Goal: Task Accomplishment & Management: Manage account settings

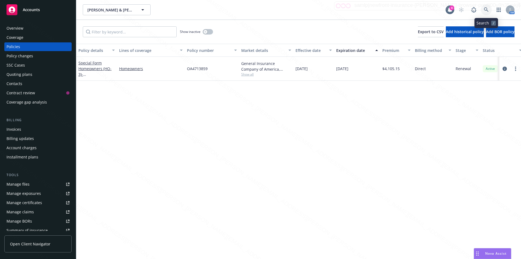
click at [487, 9] on icon at bounding box center [486, 9] width 5 height 5
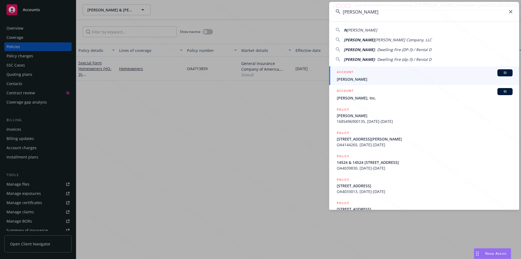
type input "[PERSON_NAME]"
click at [361, 76] on div "ACCOUNT BI" at bounding box center [425, 72] width 176 height 7
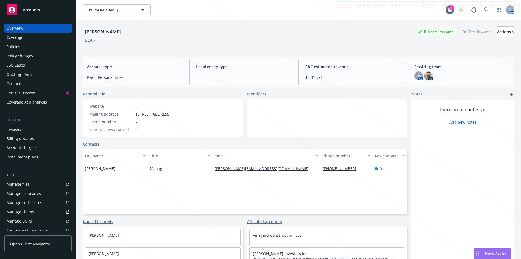
click at [31, 48] on div "Policies" at bounding box center [38, 46] width 63 height 9
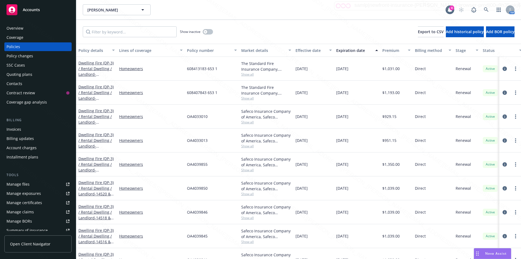
click at [339, 24] on div "Show inactive Export to CSV Add historical policy Add BOR policy" at bounding box center [298, 32] width 445 height 24
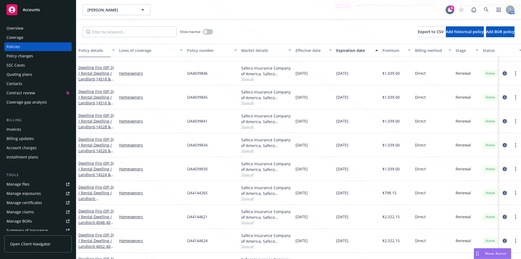
scroll to position [150, 0]
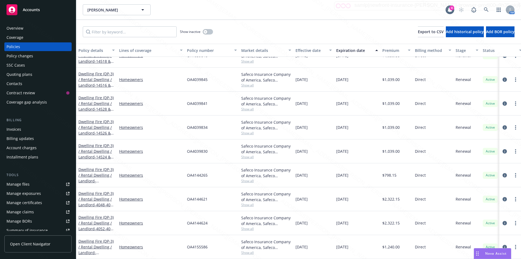
click at [327, 198] on div "[DATE]" at bounding box center [314, 199] width 41 height 24
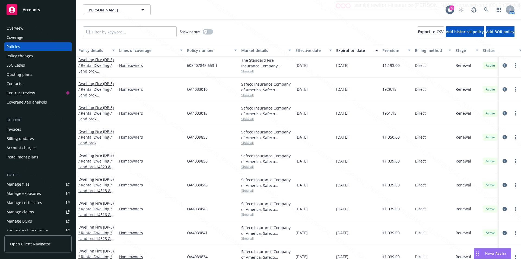
scroll to position [0, 0]
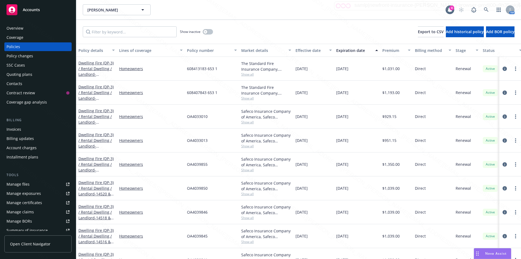
drag, startPoint x: 319, startPoint y: 143, endPoint x: 296, endPoint y: 139, distance: 22.8
click at [296, 139] on div "[DATE]" at bounding box center [314, 140] width 41 height 24
copy span "[DATE]"
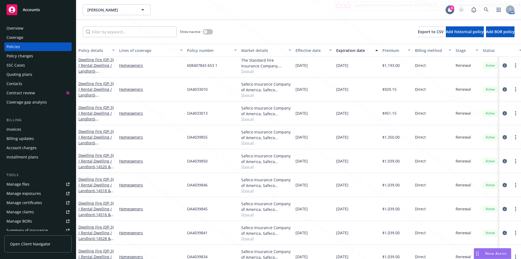
scroll to position [54, 0]
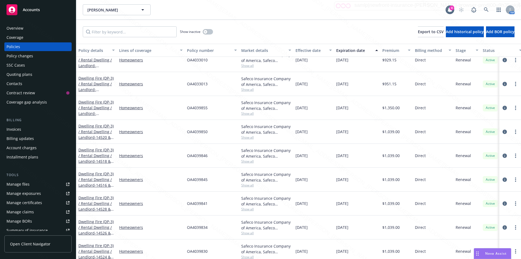
drag, startPoint x: 320, startPoint y: 107, endPoint x: 295, endPoint y: 109, distance: 25.4
click at [295, 109] on div "[DATE]" at bounding box center [314, 108] width 41 height 24
copy span "[DATE]"
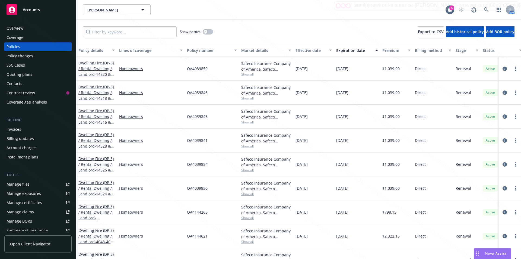
scroll to position [136, 0]
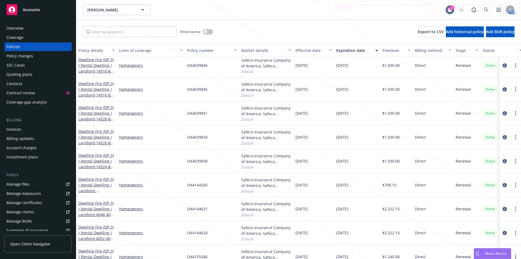
drag, startPoint x: 318, startPoint y: 210, endPoint x: 295, endPoint y: 209, distance: 22.8
click at [295, 209] on div "[DATE]" at bounding box center [314, 209] width 41 height 24
copy span "[DATE]"
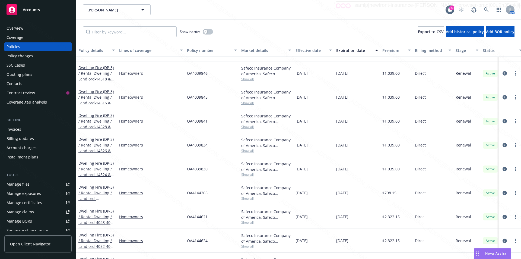
scroll to position [150, 0]
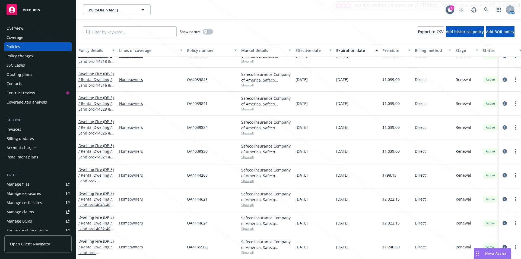
click at [222, 231] on div "OA4144624" at bounding box center [212, 223] width 54 height 24
click at [210, 125] on div "OA4039834" at bounding box center [212, 127] width 54 height 24
drag, startPoint x: 212, startPoint y: 243, endPoint x: 190, endPoint y: 242, distance: 22.3
click at [182, 242] on div "Dwelling Fire (DP-3) / Rental Dwelling / Landlord - [STREET_ADDRESS] Homeowners…" at bounding box center [338, 247] width 524 height 24
copy div "OA4155586"
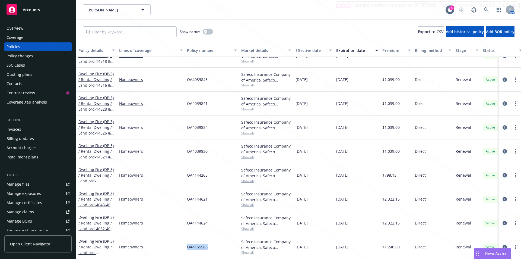
copy div "OA4155586"
click at [485, 6] on link at bounding box center [486, 9] width 11 height 11
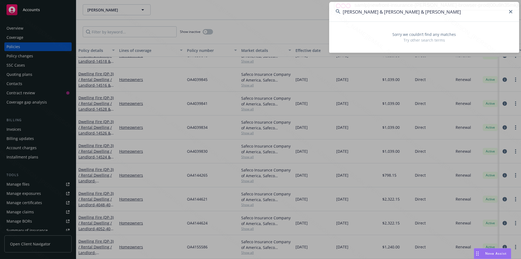
drag, startPoint x: 358, startPoint y: 12, endPoint x: 292, endPoint y: 10, distance: 65.2
click at [292, 10] on div "[PERSON_NAME] & [PERSON_NAME] & [PERSON_NAME] Sorry we couldn’t find any matche…" at bounding box center [260, 129] width 521 height 259
drag, startPoint x: 418, startPoint y: 13, endPoint x: 378, endPoint y: 11, distance: 40.5
click at [378, 11] on input "[PERSON_NAME] & [PERSON_NAME]" at bounding box center [424, 12] width 190 height 20
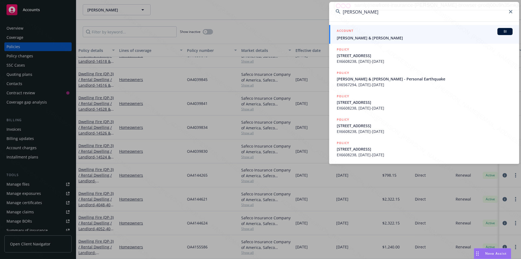
type input "[PERSON_NAME]"
click at [375, 39] on span "[PERSON_NAME] & [PERSON_NAME]" at bounding box center [425, 38] width 176 height 6
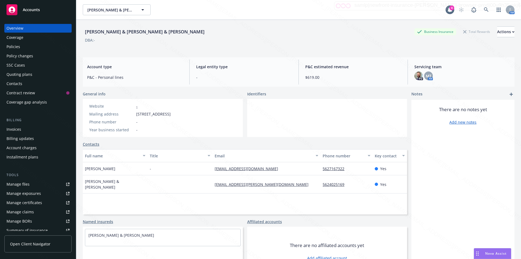
click at [22, 44] on div "Policies" at bounding box center [38, 46] width 63 height 9
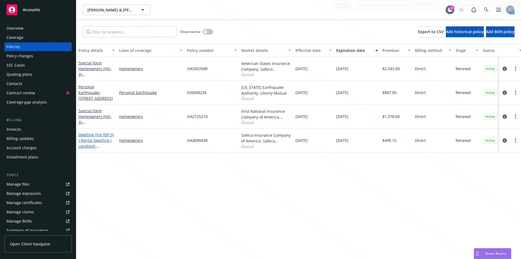
click at [85, 146] on link "Dwelling Fire (DP-3) / Rental Dwelling / Landlord - [STREET_ADDRESS]" at bounding box center [95, 143] width 35 height 22
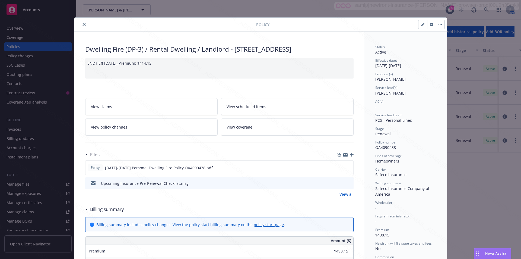
click at [83, 25] on icon "close" at bounding box center [84, 24] width 3 height 3
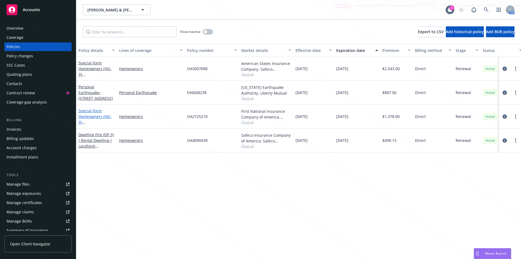
click at [94, 122] on span "- [STREET_ADDRESS]" at bounding box center [95, 124] width 34 height 11
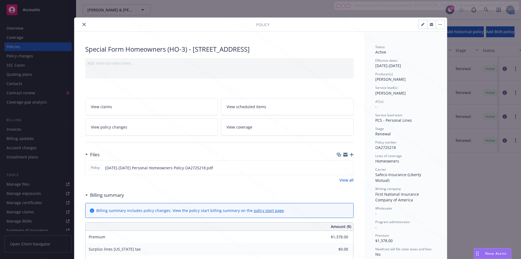
click at [83, 23] on icon "close" at bounding box center [84, 24] width 3 height 3
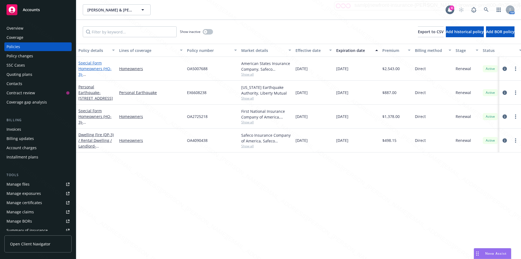
click at [90, 70] on link "Special Form Homeowners (HO-3) - [STREET_ADDRESS]" at bounding box center [95, 71] width 34 height 22
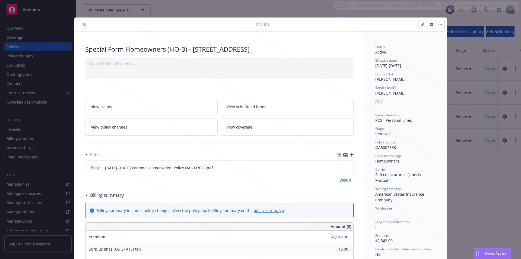
click at [83, 24] on icon "close" at bounding box center [84, 24] width 3 height 3
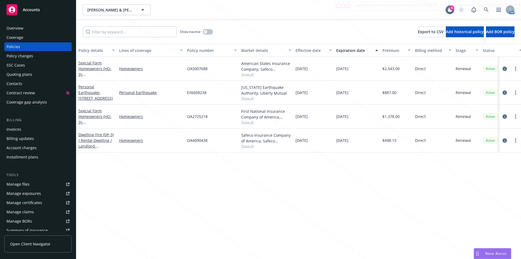
click at [153, 165] on div "Policy details Lines of coverage Policy number Market details Effective date Ex…" at bounding box center [298, 151] width 445 height 215
click at [485, 7] on link at bounding box center [486, 9] width 11 height 11
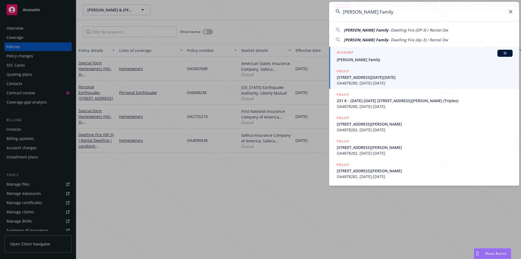
type input "[PERSON_NAME] Family"
click at [375, 61] on span "[PERSON_NAME] Family" at bounding box center [425, 60] width 176 height 6
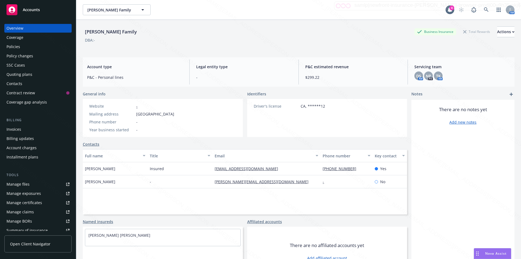
click at [18, 45] on div "Policies" at bounding box center [14, 46] width 14 height 9
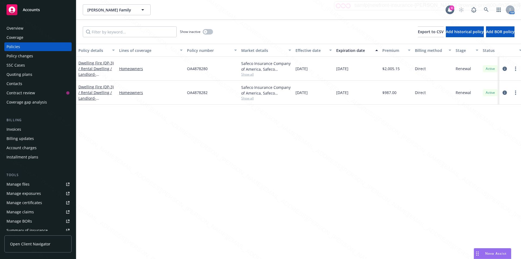
click at [194, 189] on div "Policy details Lines of coverage Policy number Market details Effective date Ex…" at bounding box center [298, 151] width 445 height 215
click at [484, 8] on icon at bounding box center [486, 9] width 5 height 5
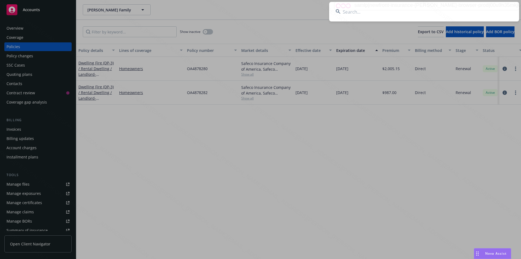
click at [406, 12] on input at bounding box center [424, 12] width 190 height 20
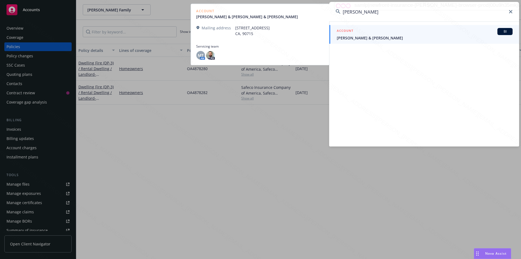
type input "[PERSON_NAME]"
click at [370, 39] on span "[PERSON_NAME] & [PERSON_NAME]" at bounding box center [425, 38] width 176 height 6
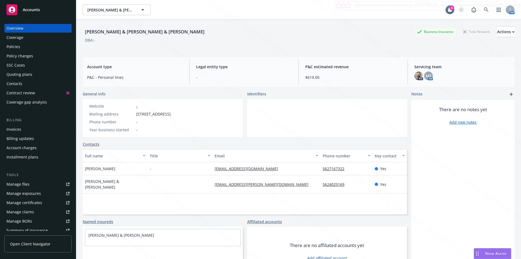
click at [15, 46] on div "Policies" at bounding box center [14, 46] width 14 height 9
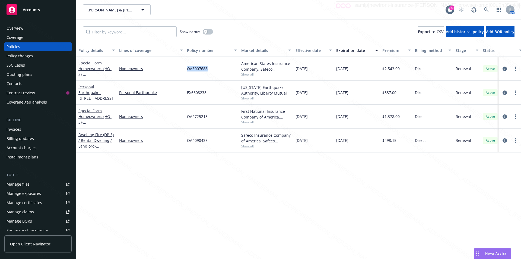
drag, startPoint x: 209, startPoint y: 70, endPoint x: 184, endPoint y: 70, distance: 25.0
click at [184, 70] on div "Special Form Homeowners (HO-3) - [STREET_ADDRESS] Homeowners OA5007688 American…" at bounding box center [338, 69] width 524 height 24
drag, startPoint x: 162, startPoint y: 215, endPoint x: 160, endPoint y: 213, distance: 3.7
click at [163, 215] on div "Policy details Lines of coverage Policy number Market details Effective date Ex…" at bounding box center [298, 151] width 445 height 215
click at [184, 195] on div "Policy details Lines of coverage Policy number Market details Effective date Ex…" at bounding box center [298, 151] width 445 height 215
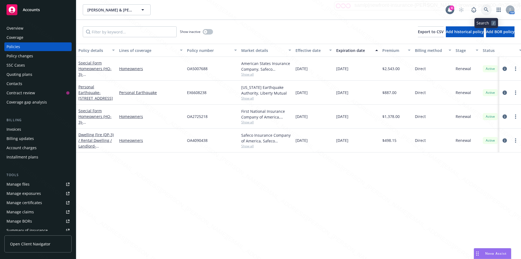
click at [485, 6] on link at bounding box center [486, 9] width 11 height 11
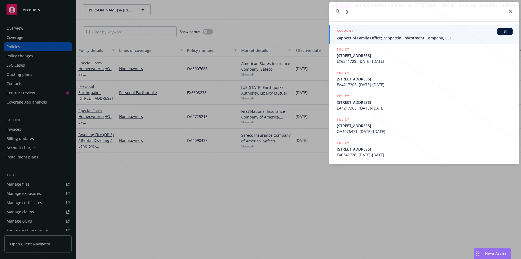
type input "1"
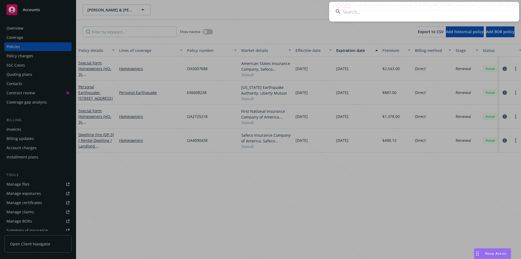
click at [438, 15] on input at bounding box center [424, 12] width 190 height 20
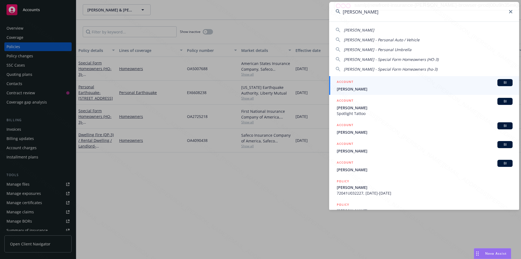
type input "[PERSON_NAME]"
click at [371, 89] on span "[PERSON_NAME]" at bounding box center [425, 89] width 176 height 6
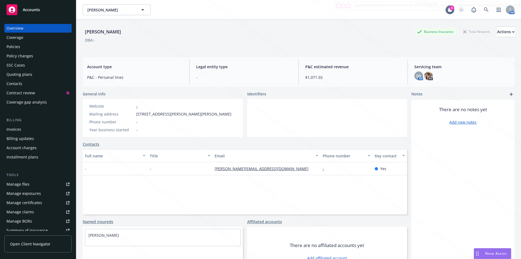
click at [15, 45] on div "Policies" at bounding box center [14, 46] width 14 height 9
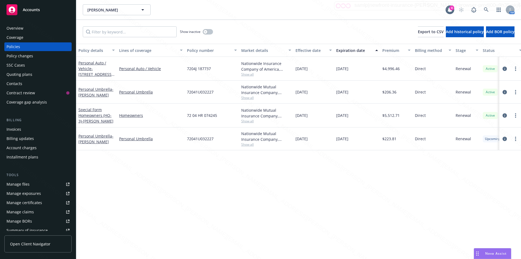
click at [219, 116] on div "72 04 HR 074245" at bounding box center [212, 115] width 54 height 24
click at [505, 114] on icon "circleInformation" at bounding box center [505, 115] width 4 height 4
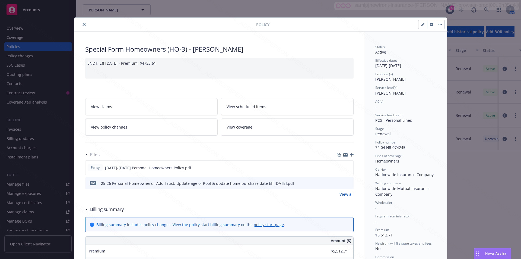
click at [347, 181] on icon "preview file" at bounding box center [348, 183] width 5 height 4
click at [83, 23] on icon "close" at bounding box center [84, 24] width 3 height 3
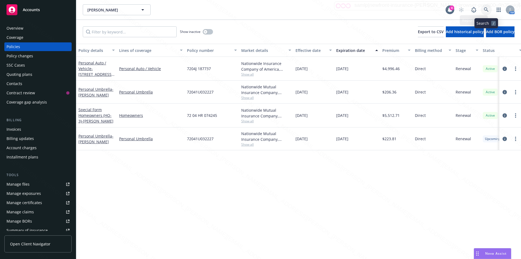
click at [485, 9] on icon at bounding box center [486, 9] width 5 height 5
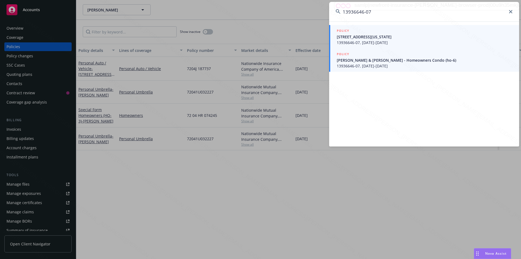
type input "13936646-07"
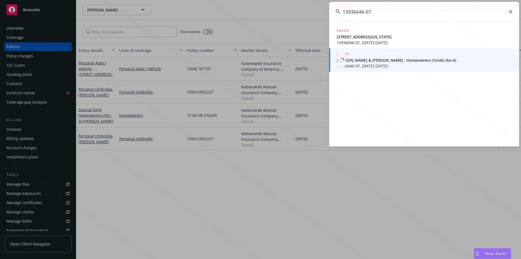
click at [352, 59] on span "[PERSON_NAME] & [PERSON_NAME] - Homeowners Condo (ho-6)" at bounding box center [425, 60] width 176 height 6
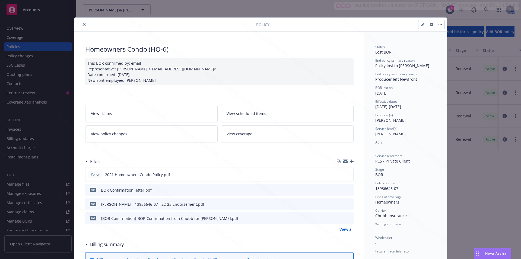
click at [83, 25] on icon "close" at bounding box center [84, 24] width 3 height 3
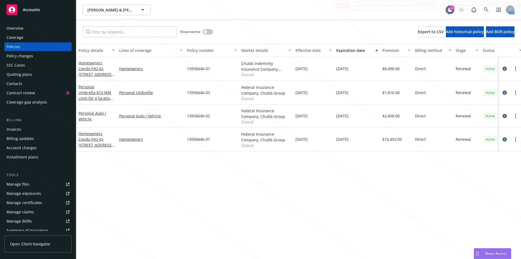
click at [184, 77] on div "Homeowners" at bounding box center [151, 69] width 68 height 24
click at [504, 68] on icon "circleInformation" at bounding box center [505, 69] width 4 height 4
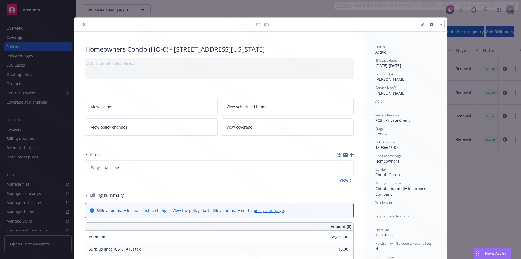
click at [351, 155] on icon "button" at bounding box center [352, 155] width 4 height 4
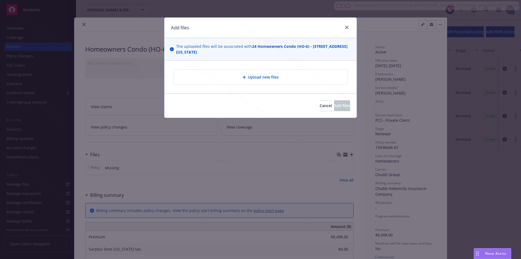
click at [253, 75] on span "Upload new files" at bounding box center [263, 77] width 31 height 6
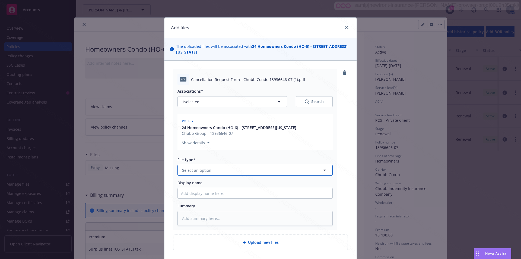
click at [201, 171] on span "Select an option" at bounding box center [196, 170] width 29 height 6
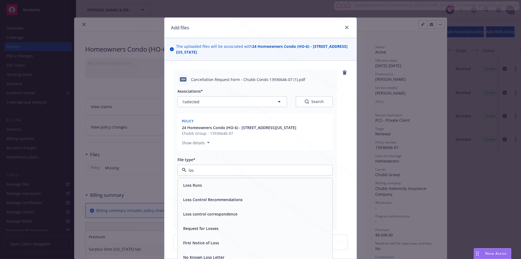
type input "lost"
click at [206, 185] on span "Lost Policy Release - signed" at bounding box center [208, 185] width 51 height 6
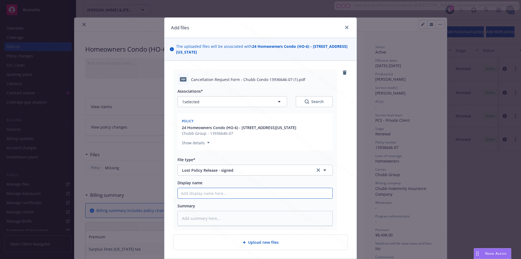
click at [199, 194] on input "Display name" at bounding box center [255, 193] width 155 height 10
type textarea "x"
type input "S"
type textarea "x"
type input "Si"
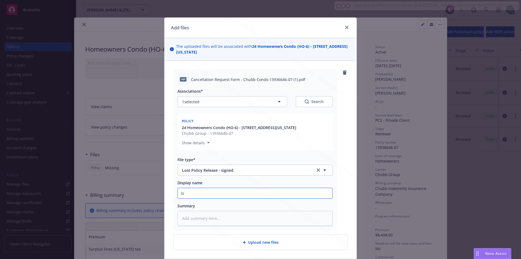
type textarea "x"
type input "Sig"
type textarea "x"
type input "Sige"
type textarea "x"
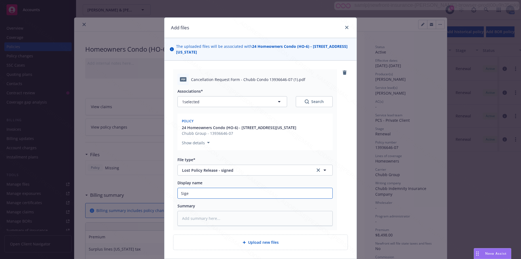
type input "Sigen"
type textarea "x"
type input "Sigend"
type textarea "x"
type input "Sigen"
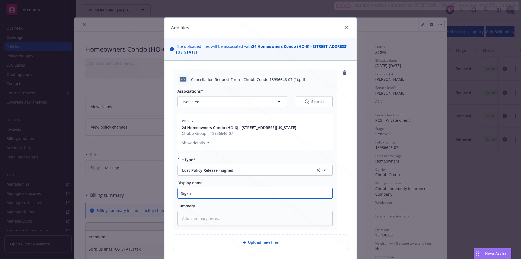
type textarea "x"
type input "Sige"
type textarea "x"
type input "Sig"
type textarea "x"
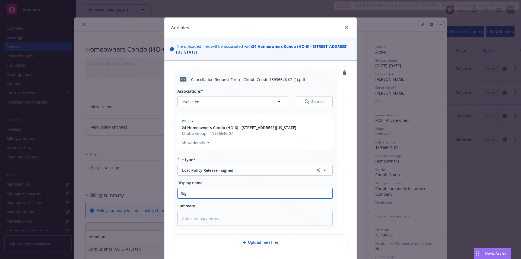
type input "Sign"
type textarea "x"
type input "Signe"
type textarea "x"
type input "Signed"
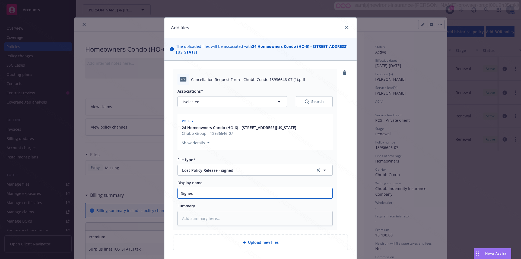
type textarea "x"
type input "Signed"
type textarea "x"
type input "Signed L"
type textarea "x"
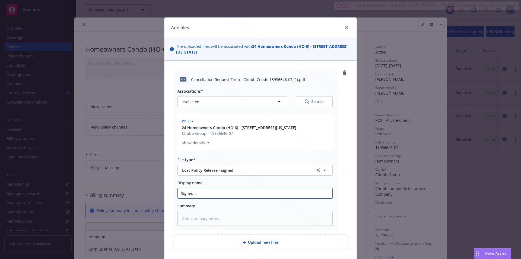
type input "Signed LP"
type textarea "x"
type input "Signed LPR"
type textarea "x"
type input "Signed LPR"
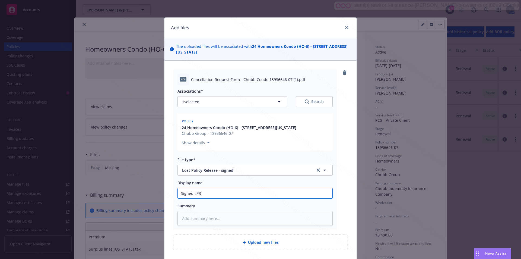
type textarea "x"
type input "Signed LPR e"
type textarea "x"
type input "Signed LPR ef"
type textarea "x"
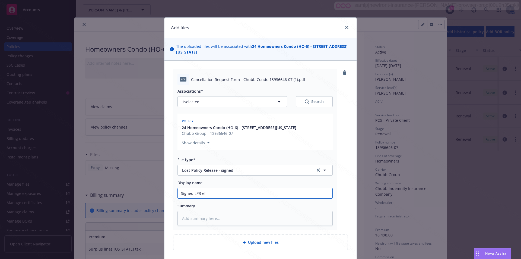
type input "Signed LPR eff"
type textarea "x"
type input "Signed LPR eff"
type textarea "x"
type input "Signed LPR eff 0"
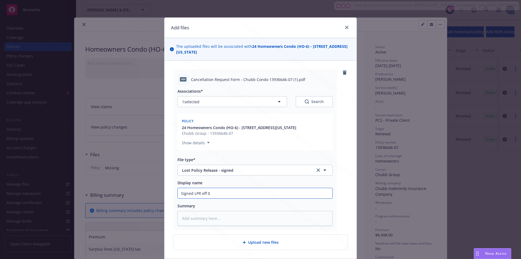
type textarea "x"
type input "Signed LPR eff 07"
type textarea "x"
type input "Signed LPR eff 07/"
type textarea "x"
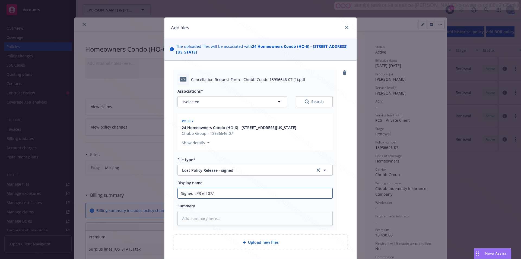
type input "Signed LPR eff 07/3"
type textarea "x"
type input "Signed LPR eff 07/31"
type textarea "x"
type input "Signed LPR eff 07/31/"
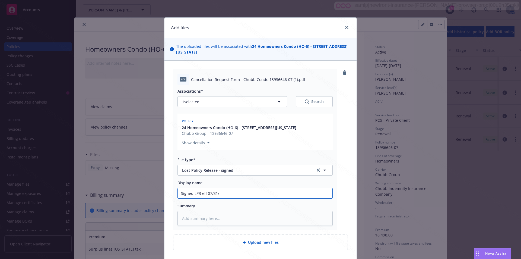
type textarea "x"
type input "Signed LPR eff 07/31/2"
type textarea "x"
type input "Signed LPR eff [DATE]"
type textarea "x"
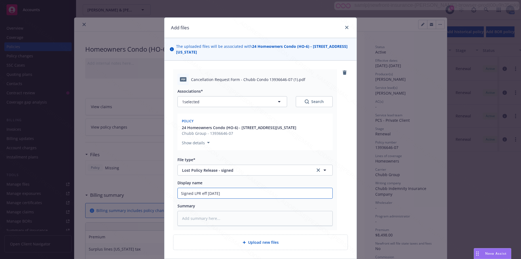
type input "Signed LPR eff 07/31/202"
type textarea "x"
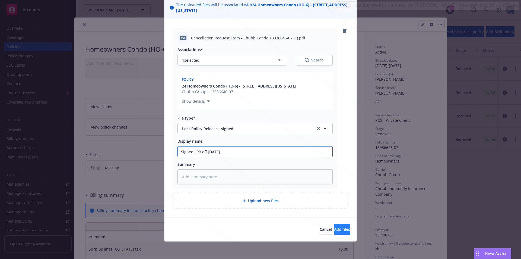
type input "Signed LPR eff [DATE]"
click at [338, 228] on span "Add files" at bounding box center [342, 228] width 16 height 5
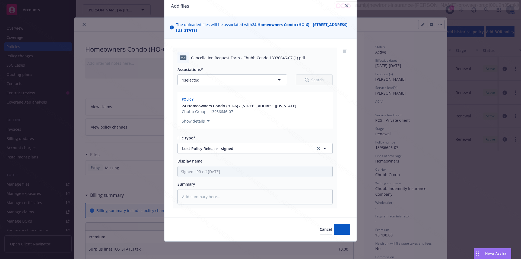
scroll to position [22, 0]
type textarea "x"
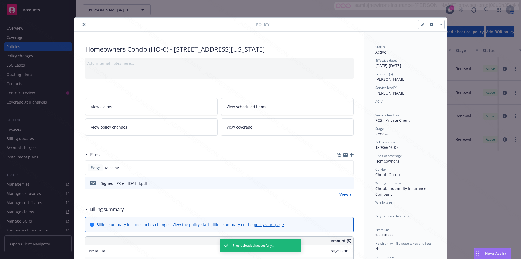
click at [437, 25] on button "button" at bounding box center [440, 24] width 9 height 9
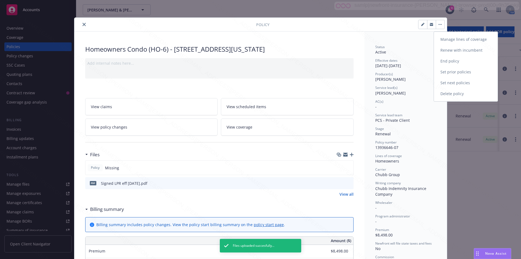
click at [446, 58] on link "End policy" at bounding box center [466, 61] width 64 height 11
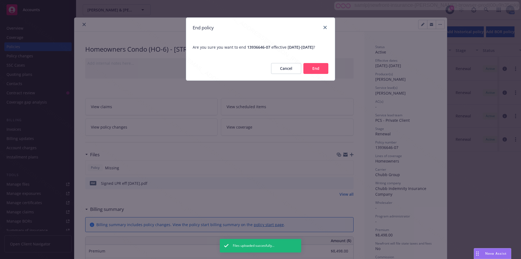
click at [321, 74] on button "End" at bounding box center [316, 68] width 25 height 11
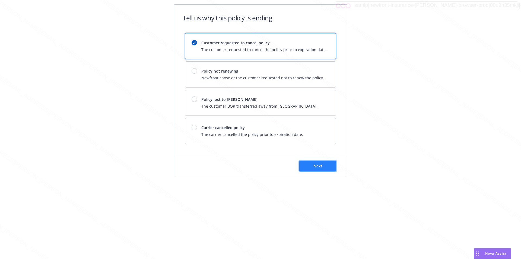
click at [307, 164] on button "Next" at bounding box center [317, 165] width 37 height 11
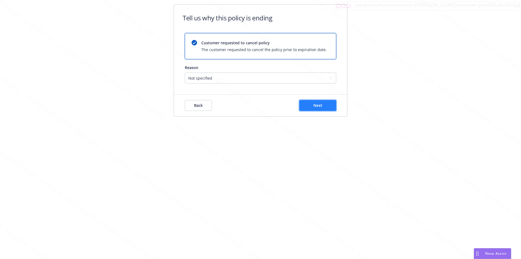
click at [302, 100] on button "Next" at bounding box center [317, 105] width 37 height 11
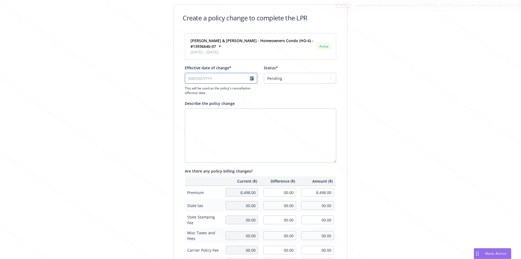
select select "August"
select select "2025"
click at [251, 78] on input "Effective date of change*" at bounding box center [221, 78] width 72 height 11
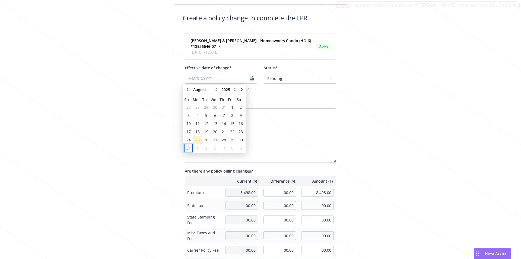
click at [187, 148] on span "31" at bounding box center [189, 148] width 4 height 6
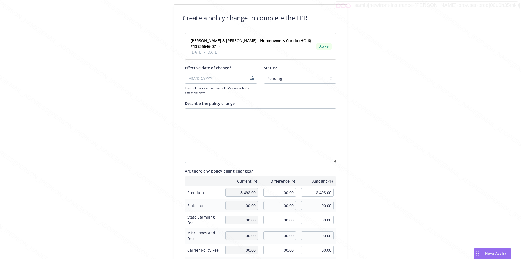
type input "[DATE]"
click at [278, 81] on select "Pending Confirmed" at bounding box center [300, 78] width 72 height 11
select select "Confirmed"
click at [264, 73] on select "Pending Confirmed" at bounding box center [300, 78] width 72 height 11
click at [359, 128] on div "Create a policy change to complete the LPR [PERSON_NAME] & [PERSON_NAME] - Home…" at bounding box center [260, 189] width 209 height 370
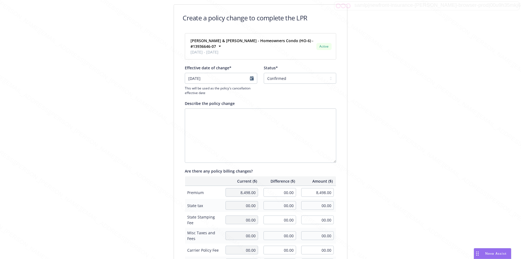
scroll to position [119, 0]
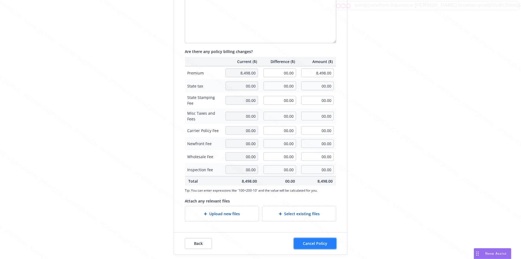
click at [326, 245] on button "Cancel Policy" at bounding box center [315, 243] width 42 height 11
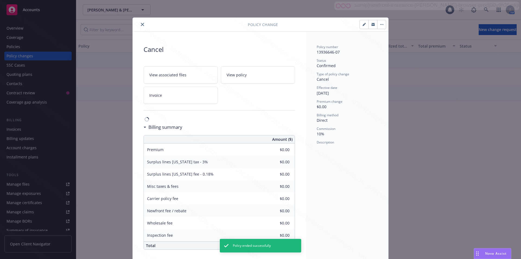
scroll to position [2, 0]
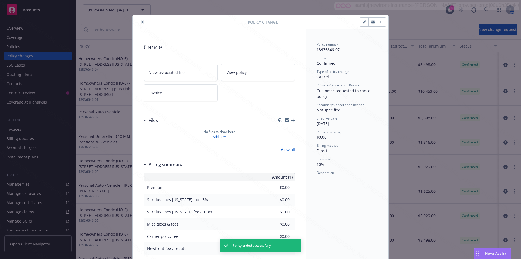
click at [141, 22] on icon "close" at bounding box center [142, 21] width 3 height 3
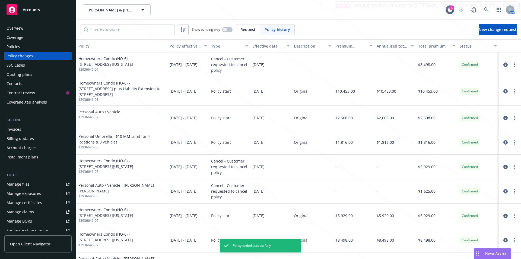
click at [13, 44] on div "Policies" at bounding box center [14, 46] width 14 height 9
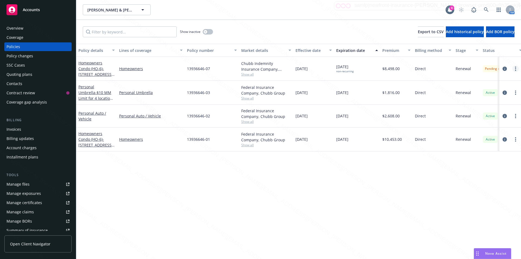
click at [516, 69] on circle "more" at bounding box center [515, 68] width 1 height 1
click at [503, 67] on icon "circleInformation" at bounding box center [505, 69] width 4 height 4
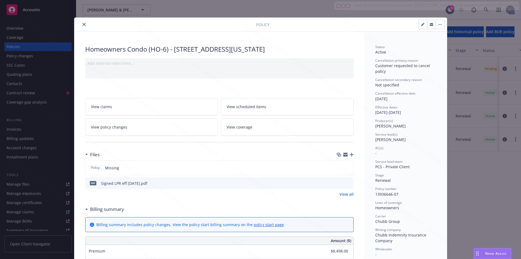
scroll to position [16, 0]
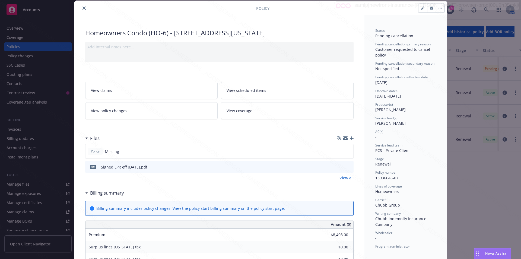
click at [421, 8] on icon "button" at bounding box center [422, 8] width 3 height 3
select select "RENEWAL"
select select "12"
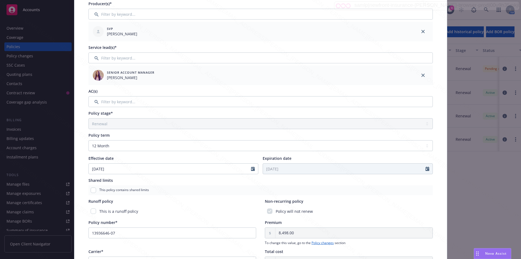
scroll to position [98, 0]
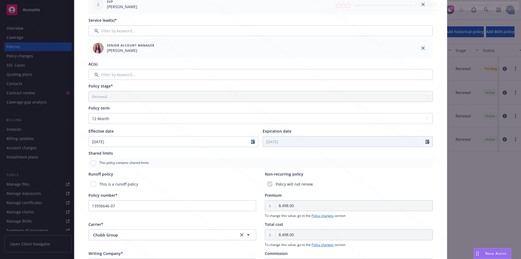
click at [428, 140] on div at bounding box center [429, 141] width 7 height 10
click at [426, 143] on icon "Calendar" at bounding box center [428, 141] width 4 height 4
click at [426, 142] on icon "Calendar" at bounding box center [428, 141] width 4 height 4
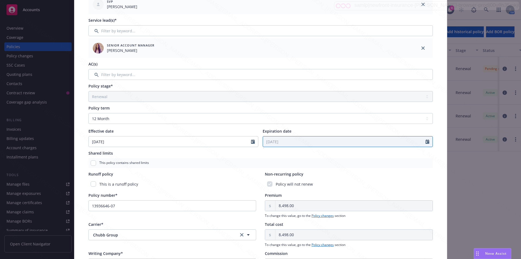
scroll to position [0, 0]
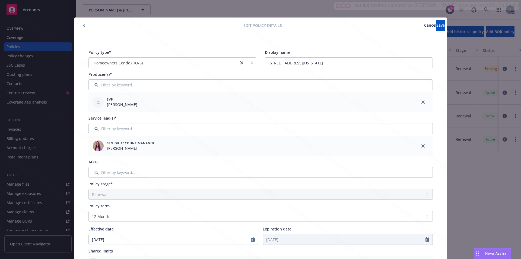
click at [84, 25] on button "button" at bounding box center [84, 25] width 7 height 7
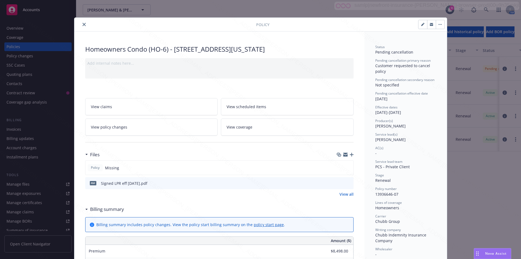
click at [441, 24] on icon "button" at bounding box center [441, 24] width 1 height 1
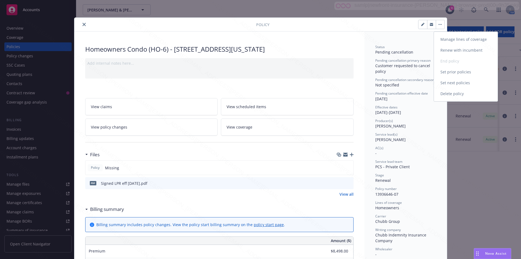
click at [452, 59] on div "Manage lines of coverage Renew with incumbent End policy Set prior policies Set…" at bounding box center [466, 66] width 64 height 65
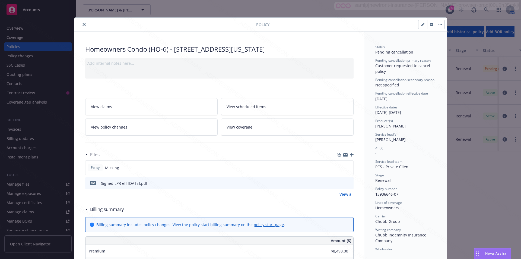
click at [440, 24] on icon "button" at bounding box center [440, 24] width 1 height 1
click at [83, 24] on icon "close" at bounding box center [84, 24] width 3 height 3
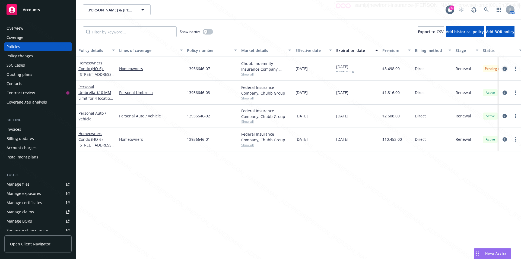
click at [506, 68] on icon "circleInformation" at bounding box center [505, 69] width 4 height 4
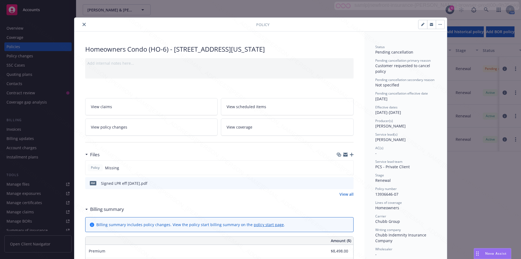
scroll to position [16, 0]
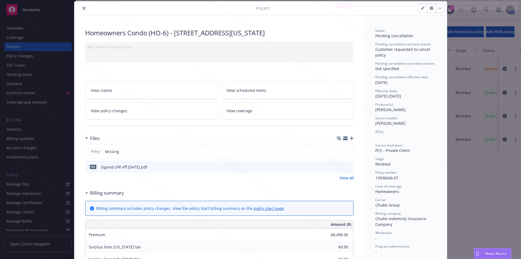
click at [422, 9] on icon "button" at bounding box center [422, 8] width 3 height 3
select select "RENEWAL"
select select "12"
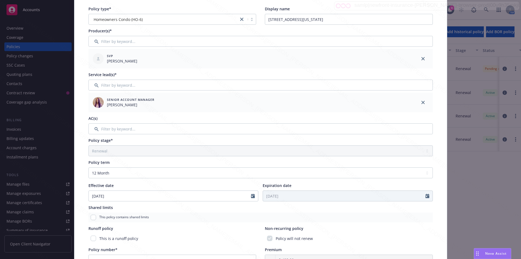
scroll to position [71, 0]
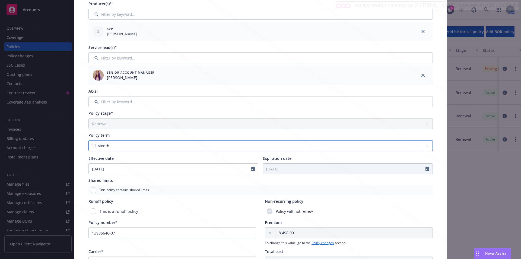
click at [298, 144] on select "Select policy term 12 Month 6 Month 4 Month 3 Month 2 Month 1 Month 36 Month (3…" at bounding box center [261, 145] width 345 height 11
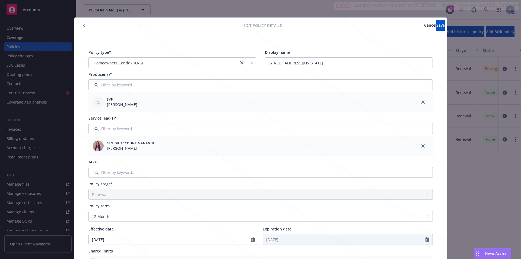
click at [424, 26] on span "Cancel" at bounding box center [430, 25] width 12 height 5
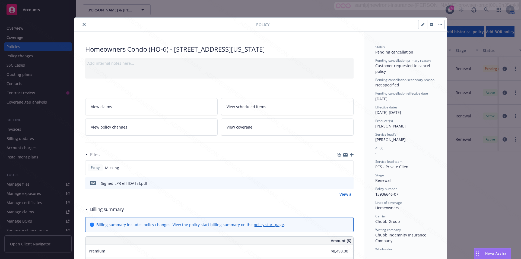
click at [436, 24] on button "button" at bounding box center [440, 24] width 9 height 9
click at [376, 97] on span "[DATE]" at bounding box center [382, 98] width 12 height 5
click at [83, 26] on icon "close" at bounding box center [84, 24] width 3 height 3
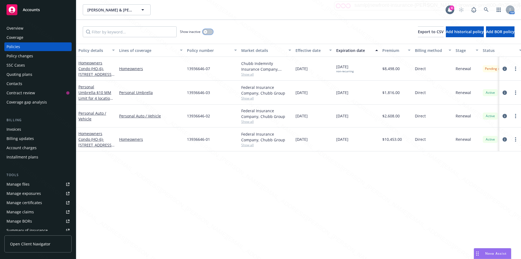
click at [206, 30] on div "button" at bounding box center [206, 32] width 4 height 4
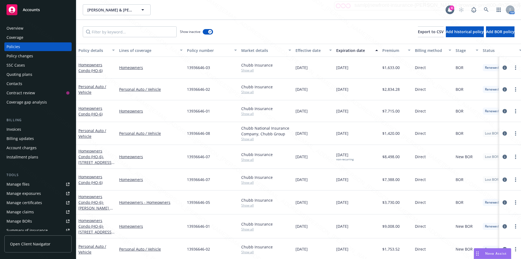
click at [345, 49] on div "Expiration date" at bounding box center [354, 51] width 36 height 6
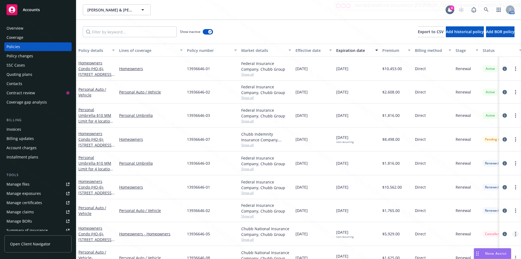
click at [512, 231] on div at bounding box center [511, 234] width 22 height 24
click at [515, 233] on circle "more" at bounding box center [515, 233] width 1 height 1
click at [12, 45] on div "Policies" at bounding box center [14, 46] width 14 height 9
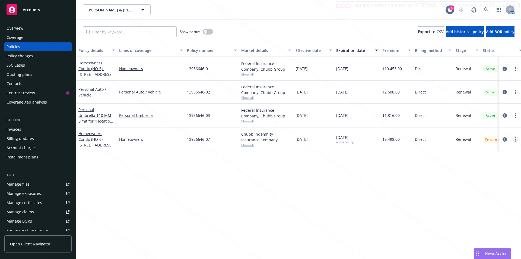
click at [515, 139] on link "more" at bounding box center [516, 139] width 7 height 7
click at [434, 187] on div "Policy details Lines of coverage Policy number Market details Effective date Ex…" at bounding box center [298, 151] width 445 height 215
click at [485, 8] on icon at bounding box center [486, 9] width 5 height 5
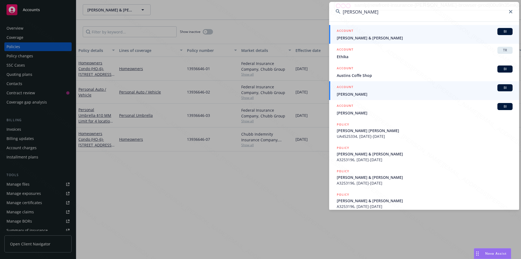
type input "[PERSON_NAME]"
click at [356, 38] on span "[PERSON_NAME] & [PERSON_NAME]" at bounding box center [425, 38] width 176 height 6
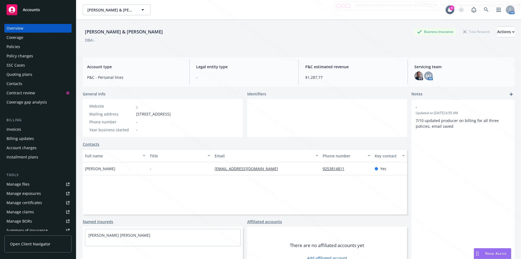
click at [9, 46] on div "Policies" at bounding box center [14, 46] width 14 height 9
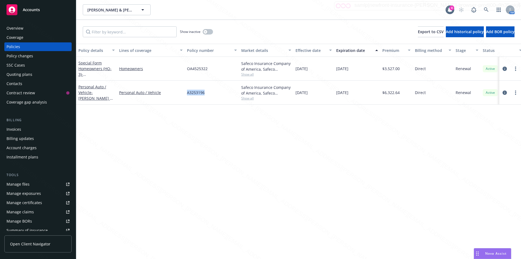
drag, startPoint x: 208, startPoint y: 92, endPoint x: 187, endPoint y: 93, distance: 21.2
click at [187, 93] on div "A3253196" at bounding box center [212, 93] width 54 height 24
drag, startPoint x: 188, startPoint y: 93, endPoint x: 190, endPoint y: 94, distance: 2.9
copy span "A3253196"
click at [9, 27] on div "Overview" at bounding box center [15, 28] width 17 height 9
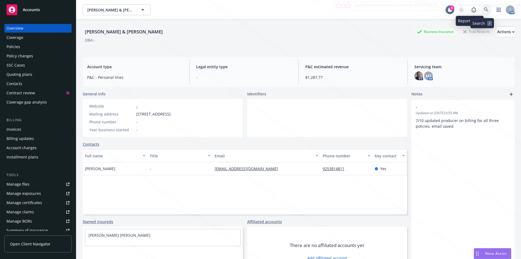
click at [481, 8] on link at bounding box center [486, 9] width 11 height 11
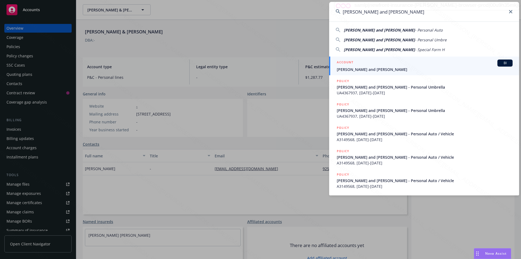
type input "[PERSON_NAME] and [PERSON_NAME]"
click at [370, 70] on span "[PERSON_NAME] and [PERSON_NAME]" at bounding box center [425, 70] width 176 height 6
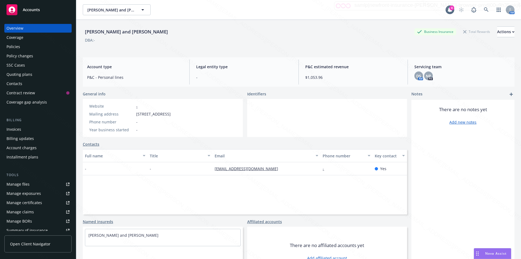
click at [17, 47] on div "Policies" at bounding box center [14, 46] width 14 height 9
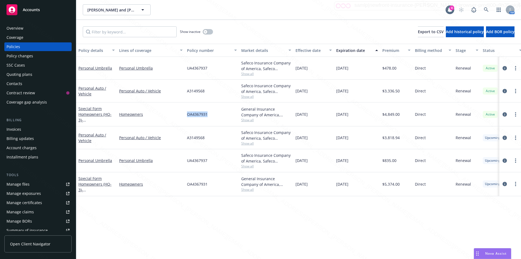
drag, startPoint x: 212, startPoint y: 119, endPoint x: 191, endPoint y: 114, distance: 21.4
click at [179, 118] on div "Special Form Homeowners (HO-3) - [STREET_ADDRESS][PERSON_NAME]-1605 Homeowners …" at bounding box center [338, 114] width 524 height 24
copy div "OA4367931"
drag, startPoint x: 403, startPoint y: 115, endPoint x: 382, endPoint y: 113, distance: 21.3
click at [382, 113] on div "$4,849.00" at bounding box center [396, 114] width 33 height 24
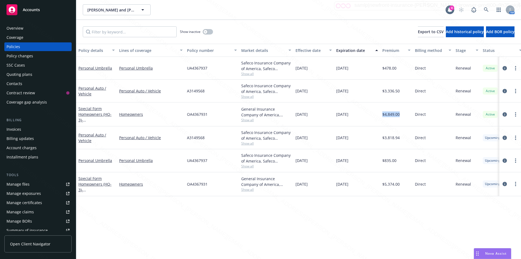
drag, startPoint x: 402, startPoint y: 185, endPoint x: 380, endPoint y: 185, distance: 22.0
click at [380, 185] on div "Special Form Homeowners (HO-3) - [STREET_ADDRESS][PERSON_NAME]-1605 Homeowners …" at bounding box center [338, 184] width 524 height 24
click at [204, 213] on div "Policy details Lines of coverage Policy number Market details Effective date Ex…" at bounding box center [298, 151] width 445 height 215
click at [486, 7] on link at bounding box center [486, 9] width 11 height 11
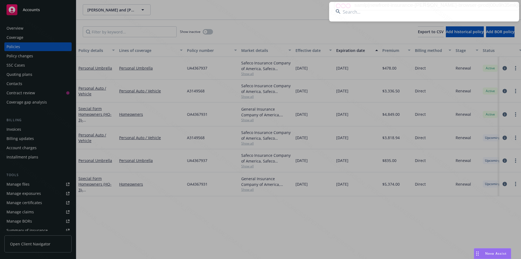
click at [409, 12] on input at bounding box center [424, 12] width 190 height 20
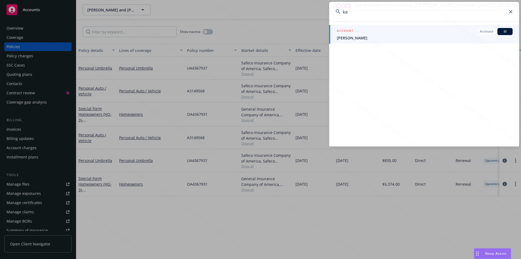
type input "k"
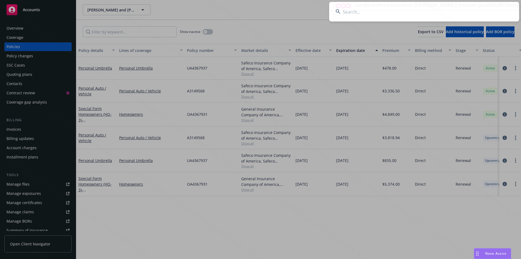
click at [343, 10] on input at bounding box center [424, 12] width 190 height 20
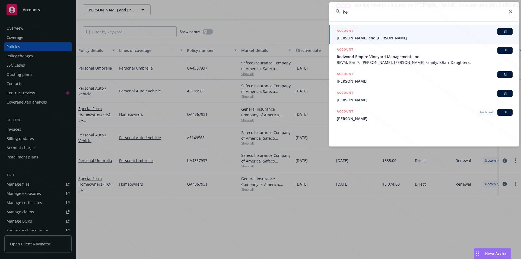
type input "k"
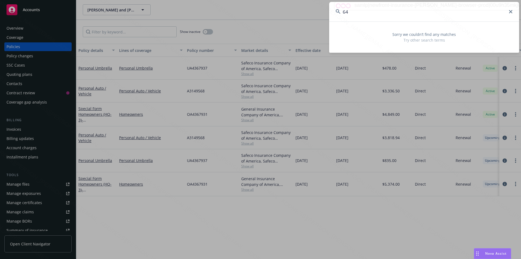
type input "6"
type input "K"
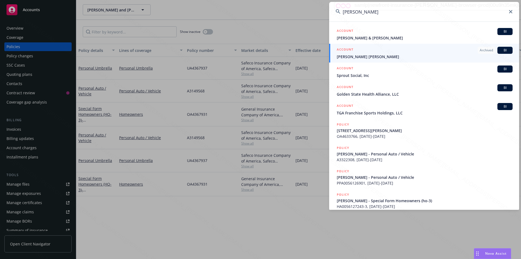
type input "[PERSON_NAME]"
drag, startPoint x: 364, startPoint y: 13, endPoint x: 338, endPoint y: 14, distance: 25.5
click at [338, 14] on div "[PERSON_NAME]" at bounding box center [424, 12] width 190 height 20
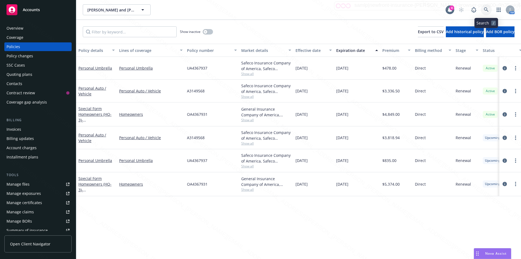
click at [487, 8] on icon at bounding box center [486, 9] width 5 height 5
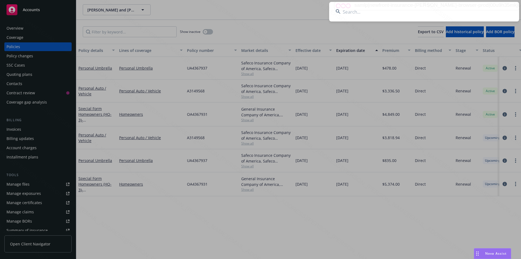
click at [369, 12] on input at bounding box center [424, 12] width 190 height 20
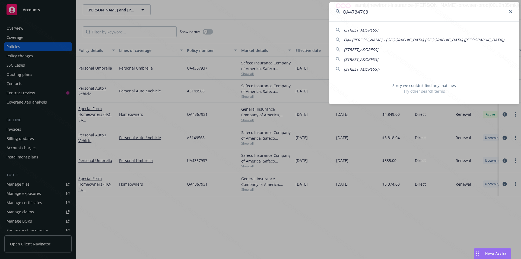
type input "OA4734763"
drag, startPoint x: 369, startPoint y: 12, endPoint x: 343, endPoint y: 12, distance: 25.8
click at [343, 12] on input "OA4734763" at bounding box center [424, 12] width 190 height 20
